Goal: Information Seeking & Learning: Learn about a topic

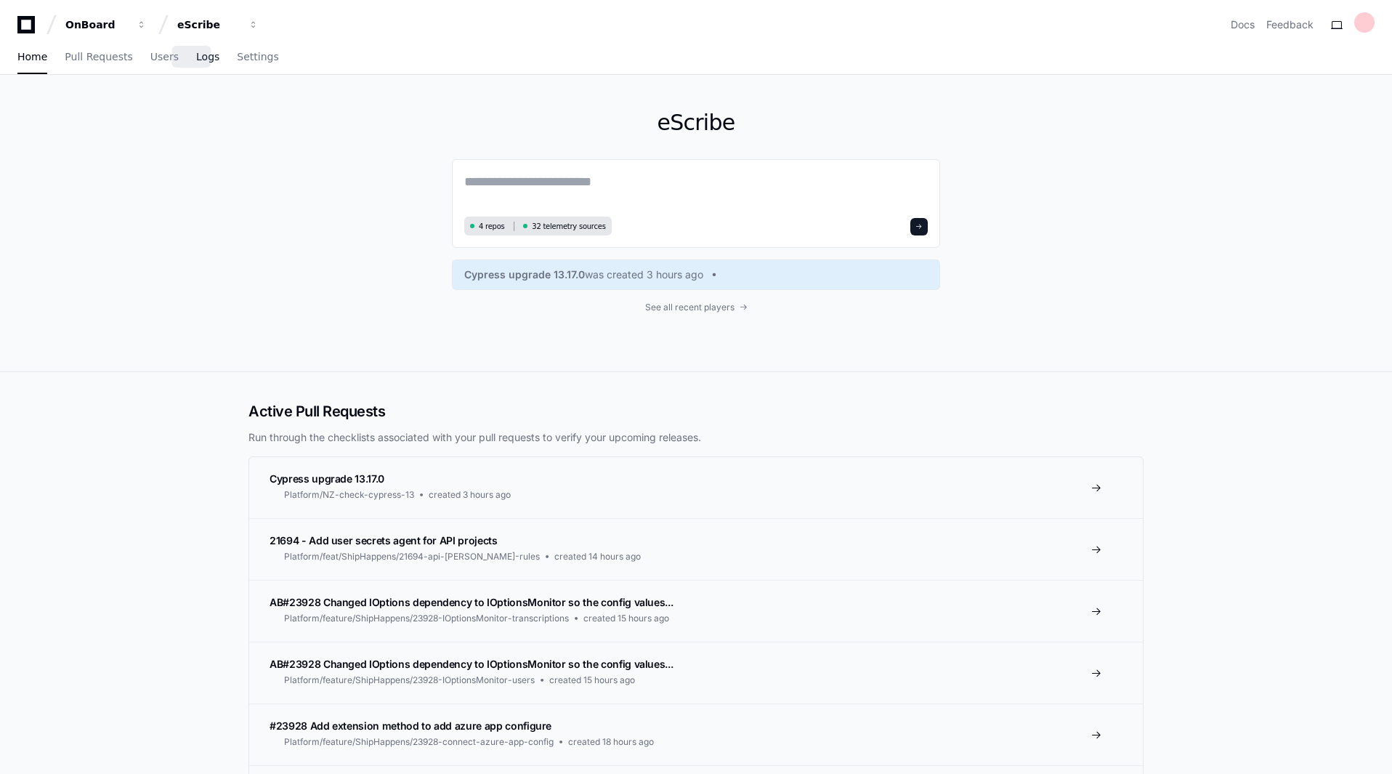
click at [196, 59] on span "Logs" at bounding box center [207, 56] width 23 height 9
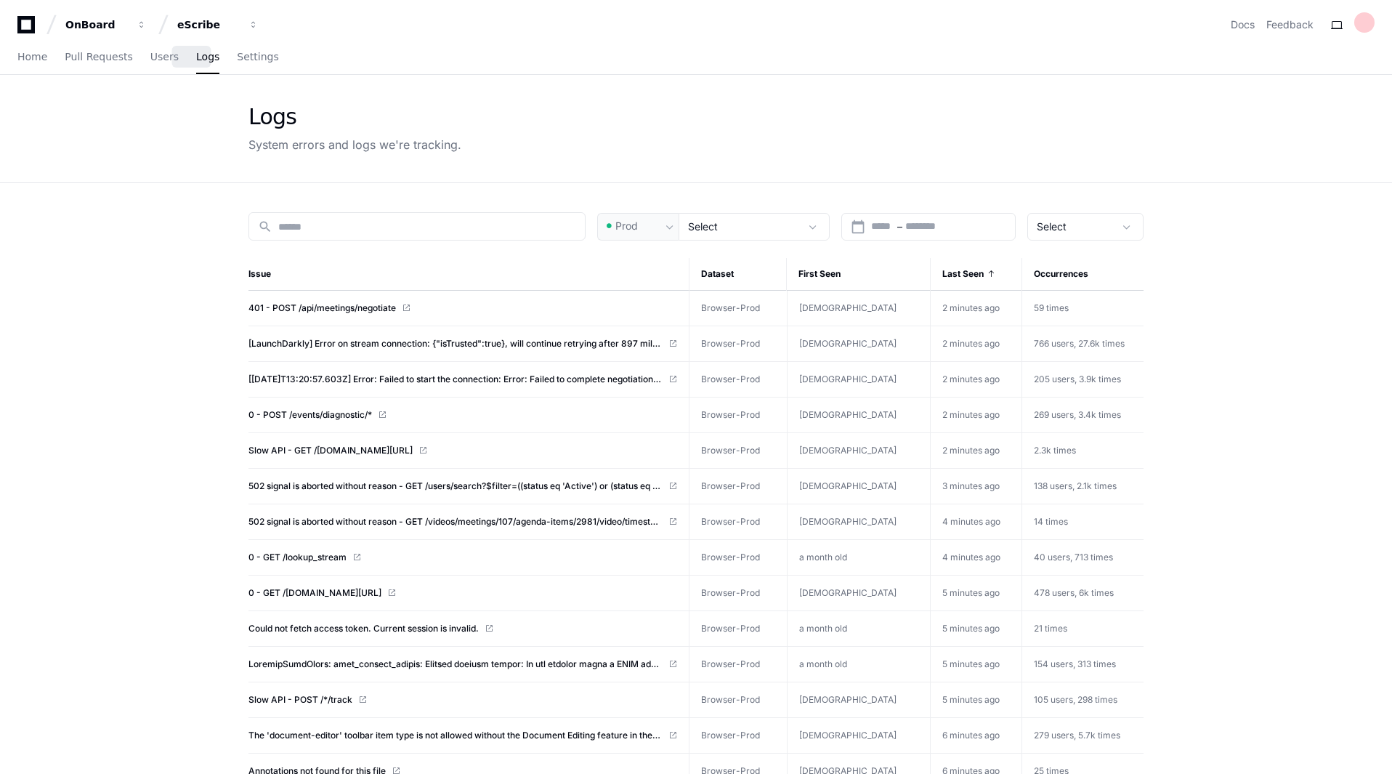
click at [478, 310] on link "401 - POST /api/meetings/negotiate" at bounding box center [463, 308] width 429 height 12
click at [119, 19] on div "OnBoard" at bounding box center [96, 24] width 62 height 15
click at [84, 59] on span "Pull Requests" at bounding box center [99, 56] width 68 height 9
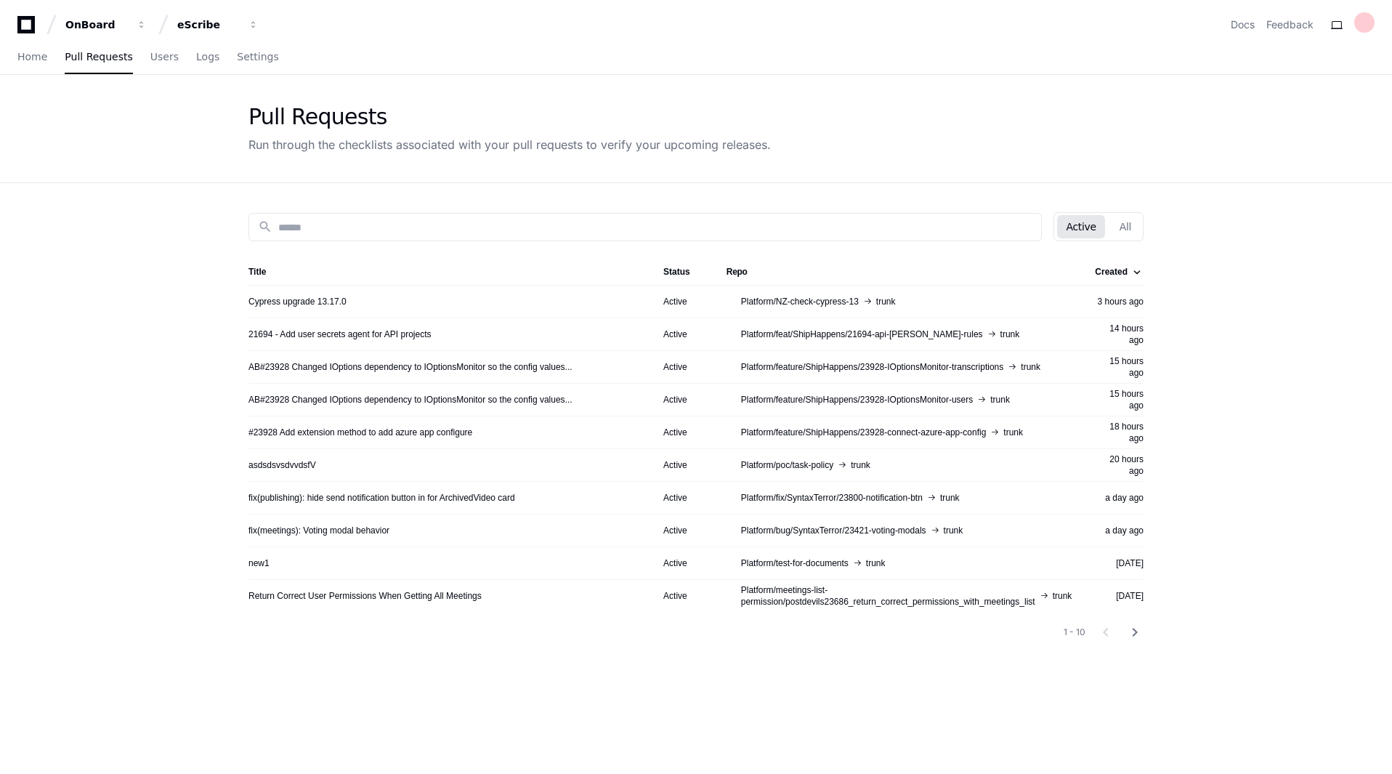
click at [600, 369] on div "AB#23928 Changed IOptions dependency to IOptionsMonitor so the config values..." at bounding box center [445, 367] width 392 height 12
click at [342, 366] on link "AB#23928 Changed IOptions dependency to IOptionsMonitor so the config values..." at bounding box center [411, 367] width 324 height 12
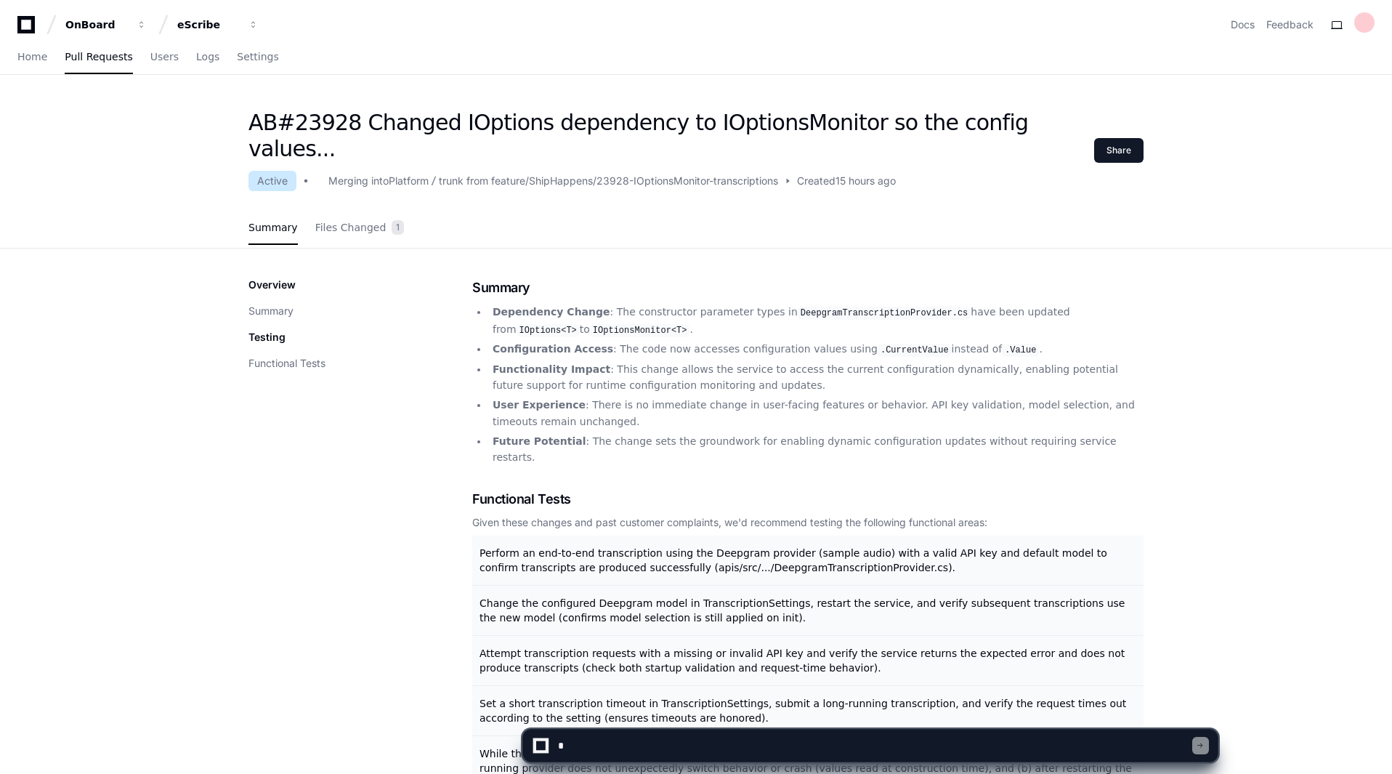
click at [267, 330] on p "Testing" at bounding box center [267, 337] width 37 height 15
click at [281, 356] on button "Functional Tests" at bounding box center [287, 363] width 77 height 15
click at [342, 223] on span "Files Changed" at bounding box center [350, 227] width 71 height 9
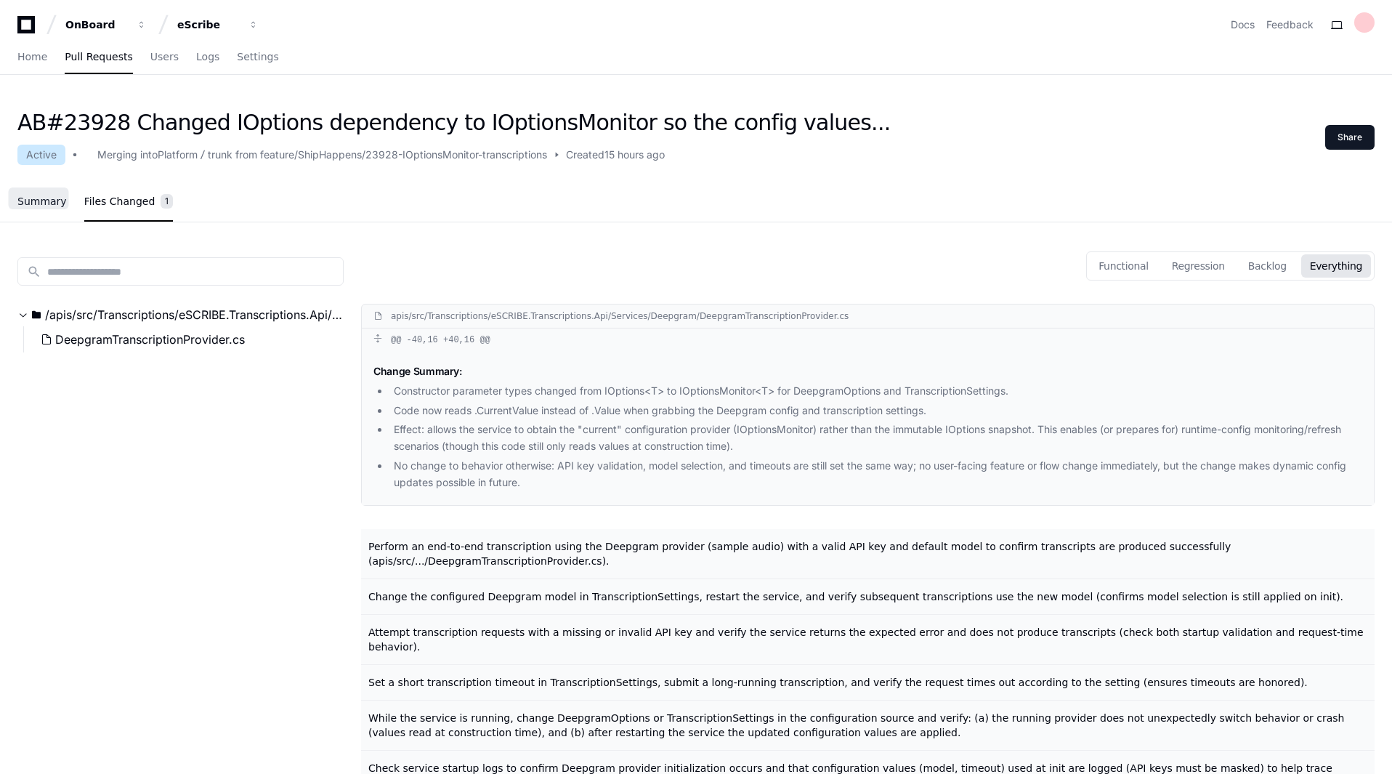
click at [35, 198] on span "Summary" at bounding box center [41, 201] width 49 height 9
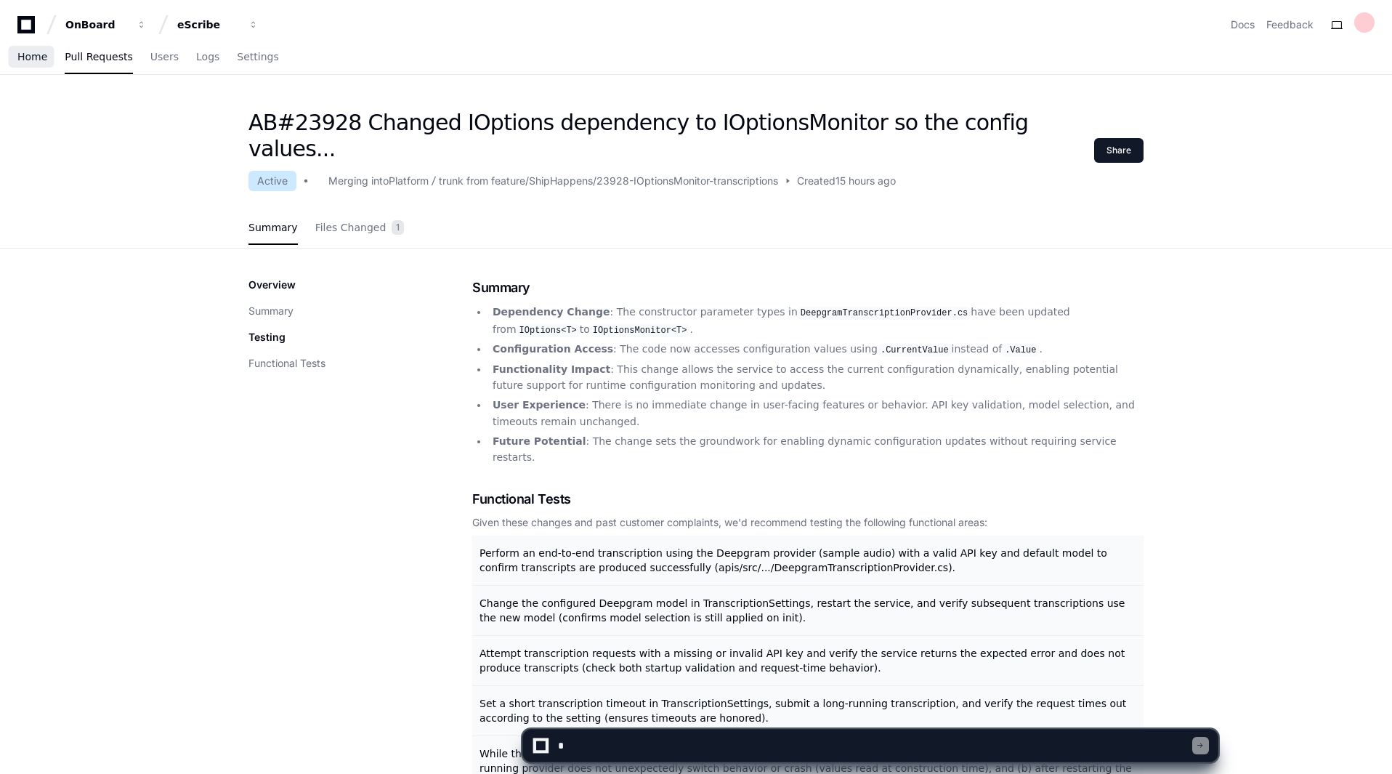
click at [28, 54] on span "Home" at bounding box center [32, 56] width 30 height 9
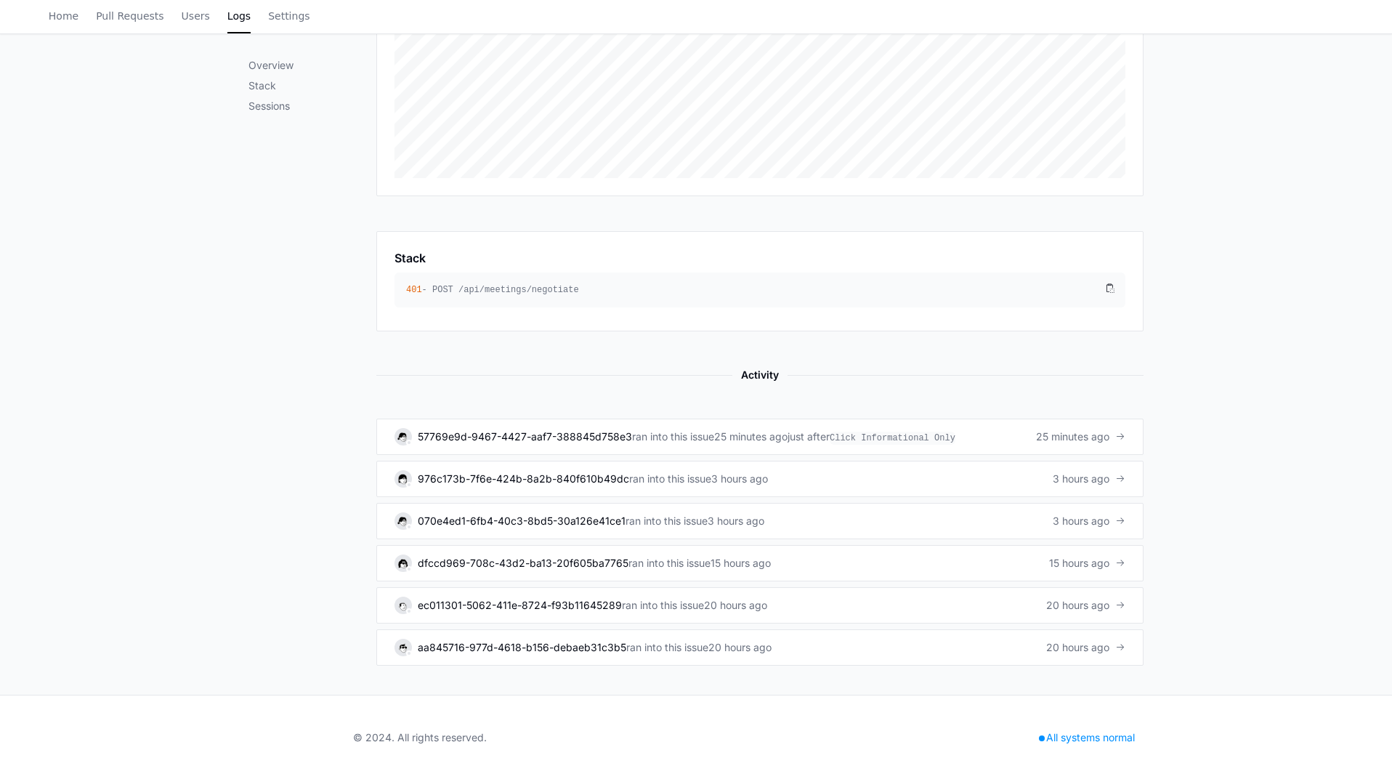
scroll to position [331, 0]
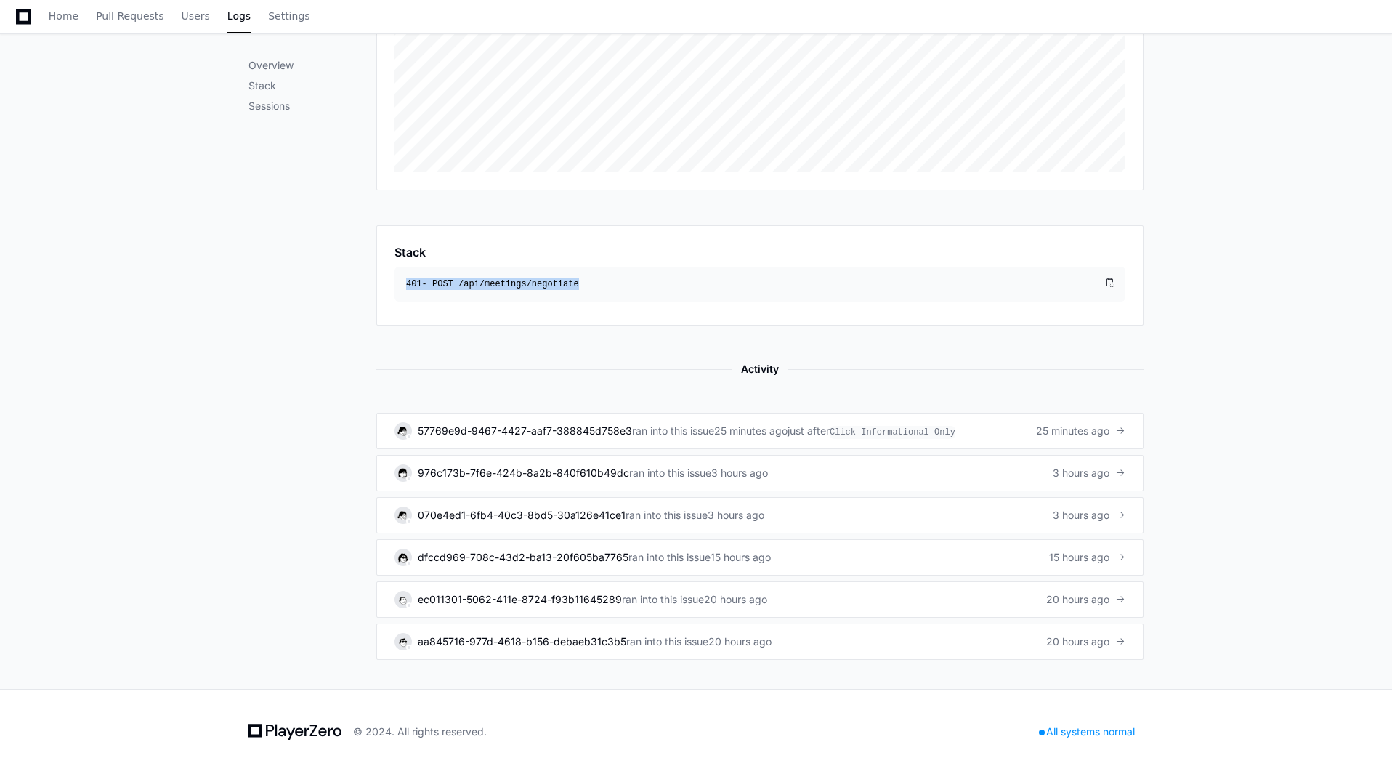
click at [671, 283] on div "401 - POST /api/meetings/negotiate" at bounding box center [754, 284] width 696 height 12
click at [823, 289] on div "401 - POST /api/meetings/negotiate" at bounding box center [760, 284] width 731 height 35
click at [324, 377] on div "Overview Stack Sessions" at bounding box center [313, 277] width 128 height 766
click at [681, 475] on span "ran into this issue" at bounding box center [670, 473] width 82 height 15
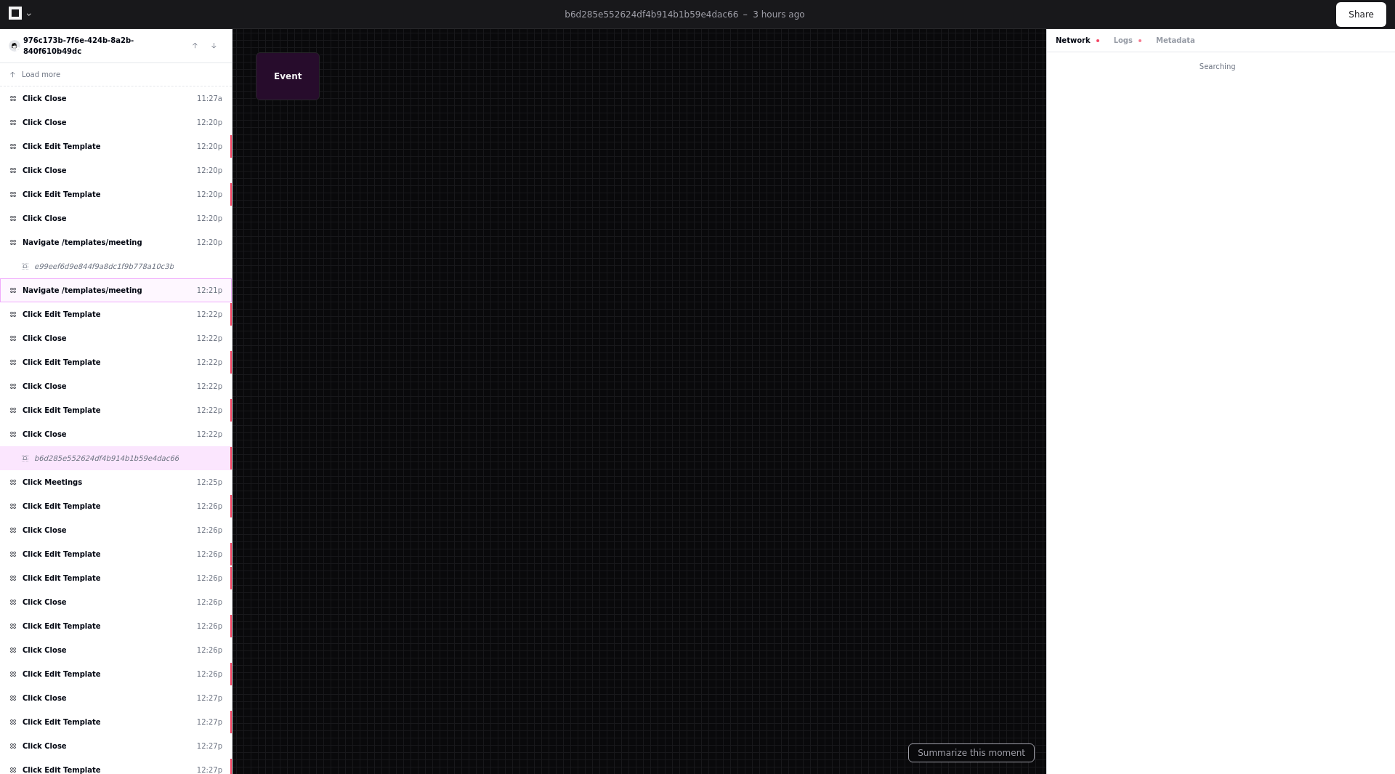
click at [97, 287] on div "Navigate /templates/meeting 12:21p" at bounding box center [116, 290] width 232 height 24
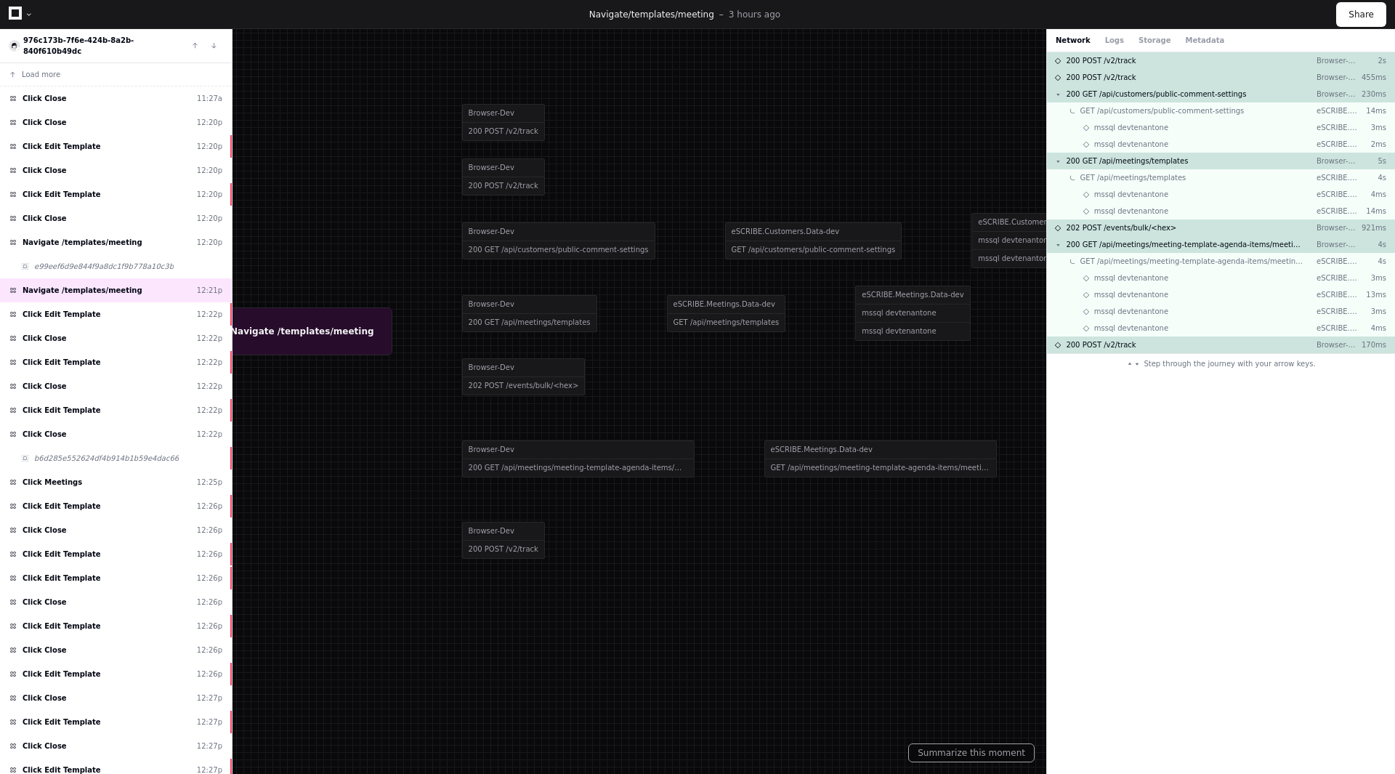
drag, startPoint x: 741, startPoint y: 544, endPoint x: 698, endPoint y: 587, distance: 61.2
click at [698, 587] on div at bounding box center [653, 430] width 1395 height 774
click at [25, 12] on div at bounding box center [29, 14] width 9 height 9
